Goal: Information Seeking & Learning: Learn about a topic

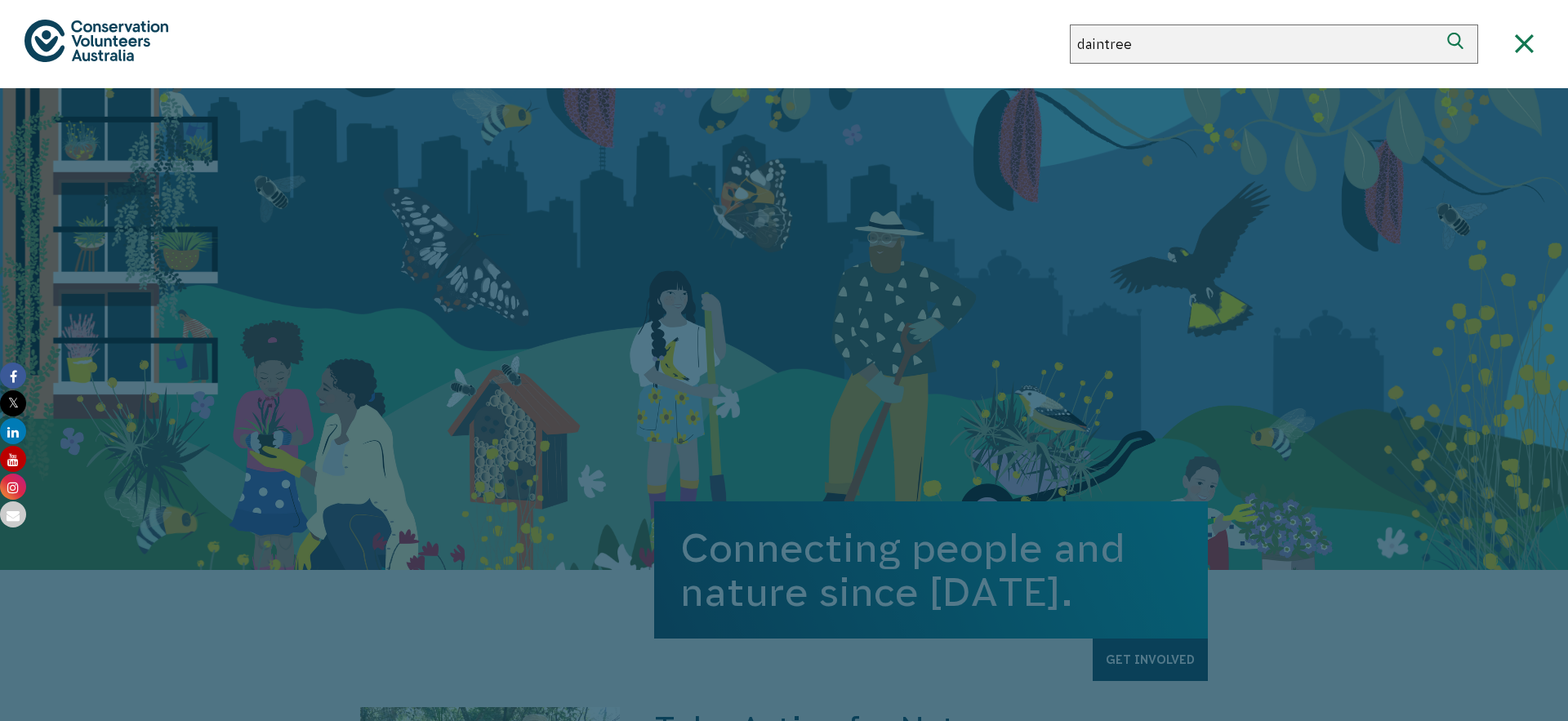
type input "daintree"
click at [1439, 25] on button "Search" at bounding box center [1459, 44] width 39 height 39
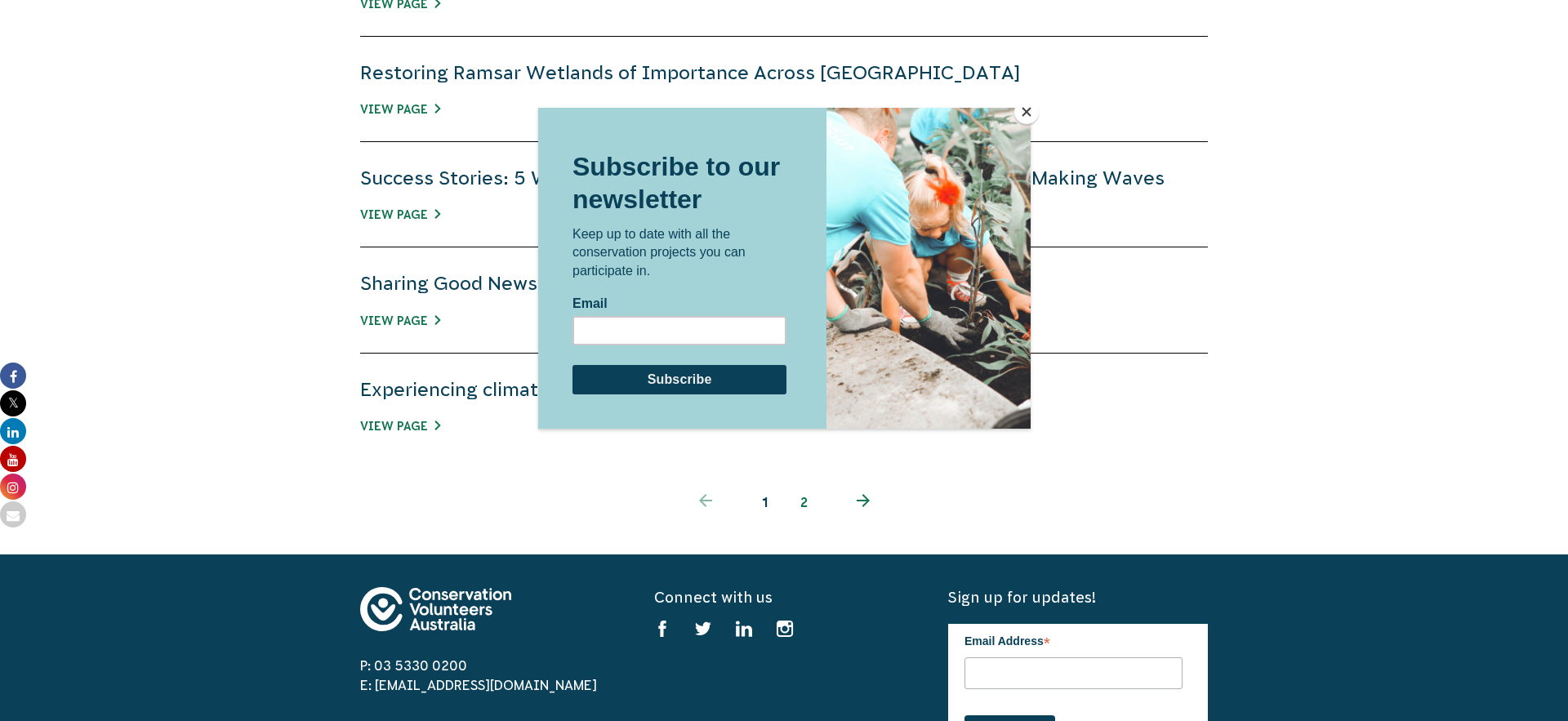
click at [1026, 113] on button "Close" at bounding box center [1026, 112] width 25 height 25
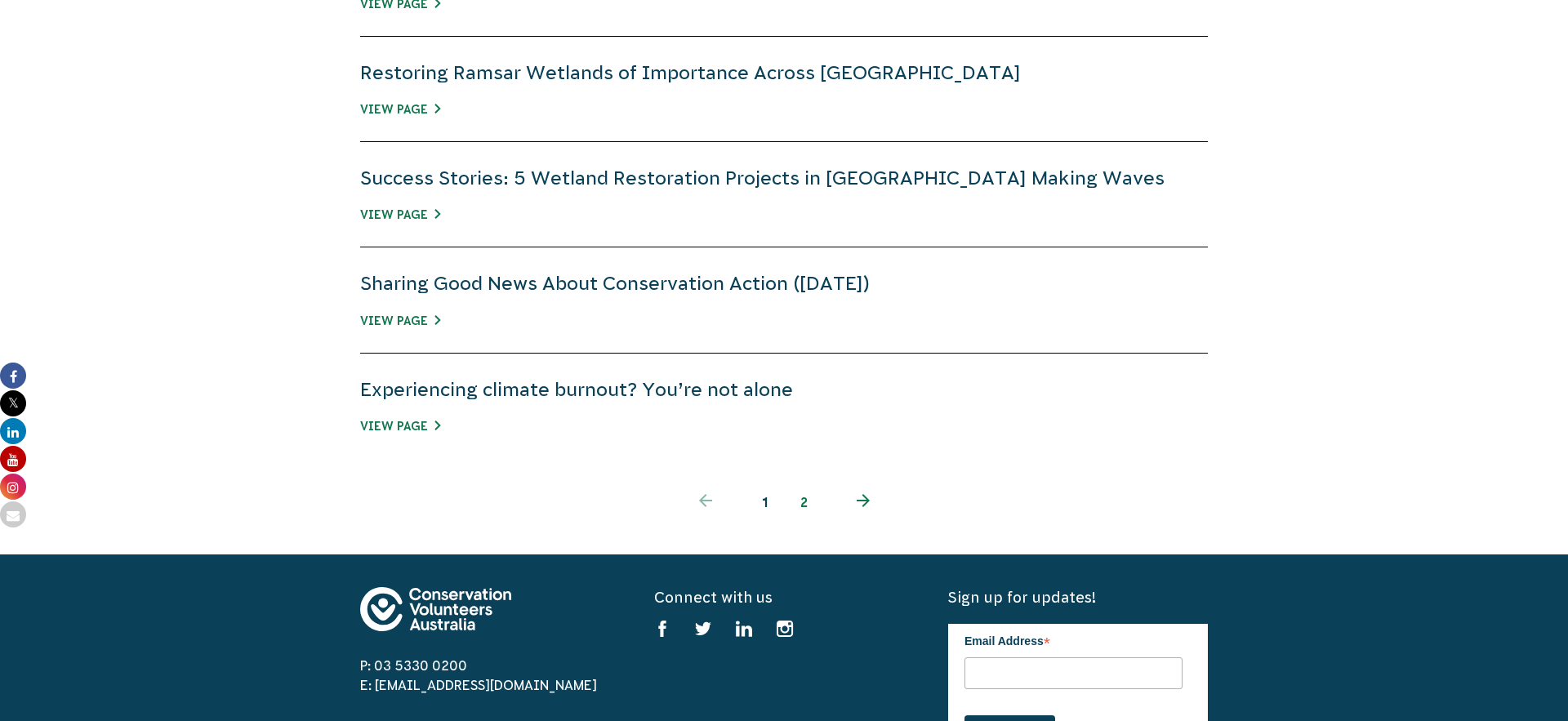
click at [799, 507] on link "2" at bounding box center [803, 502] width 39 height 39
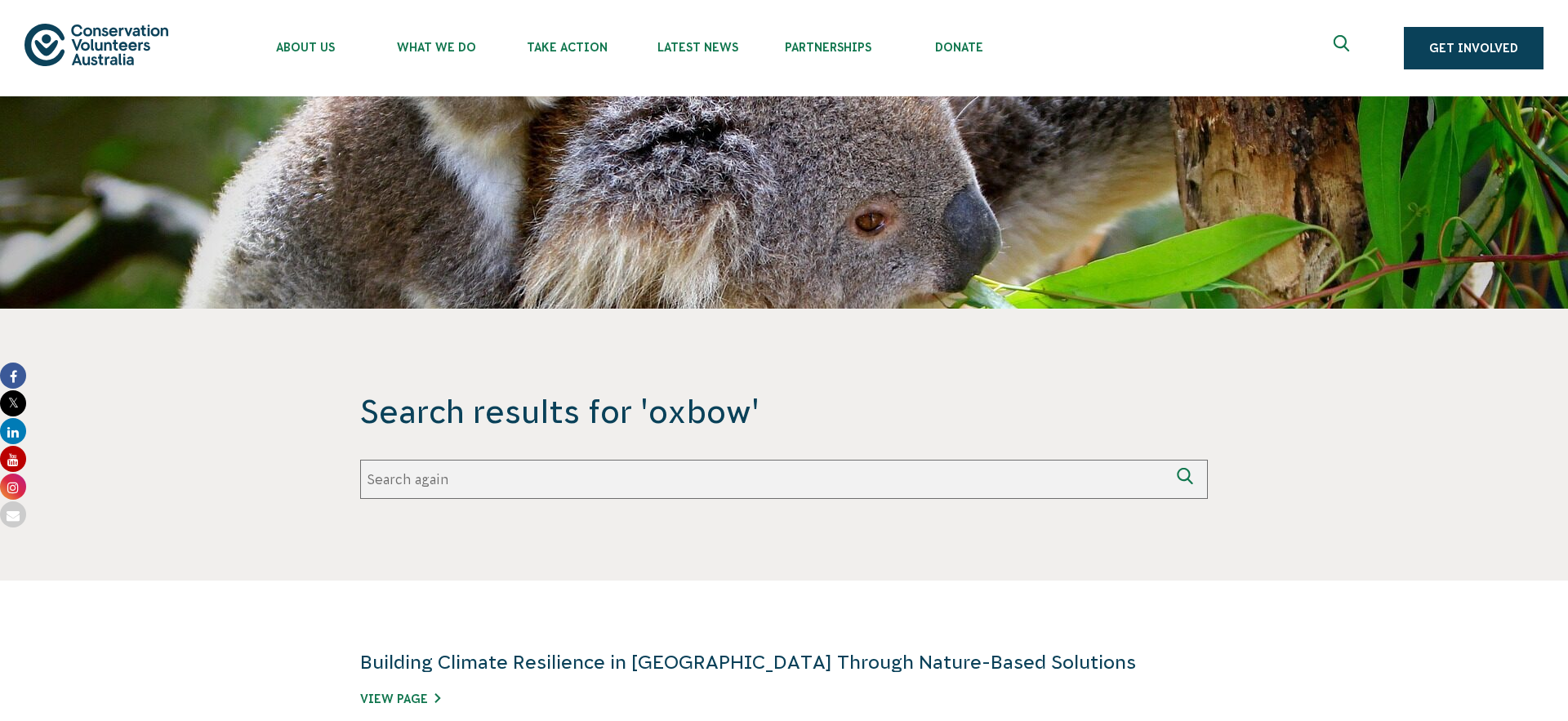
scroll to position [280, 0]
